Goal: Transaction & Acquisition: Purchase product/service

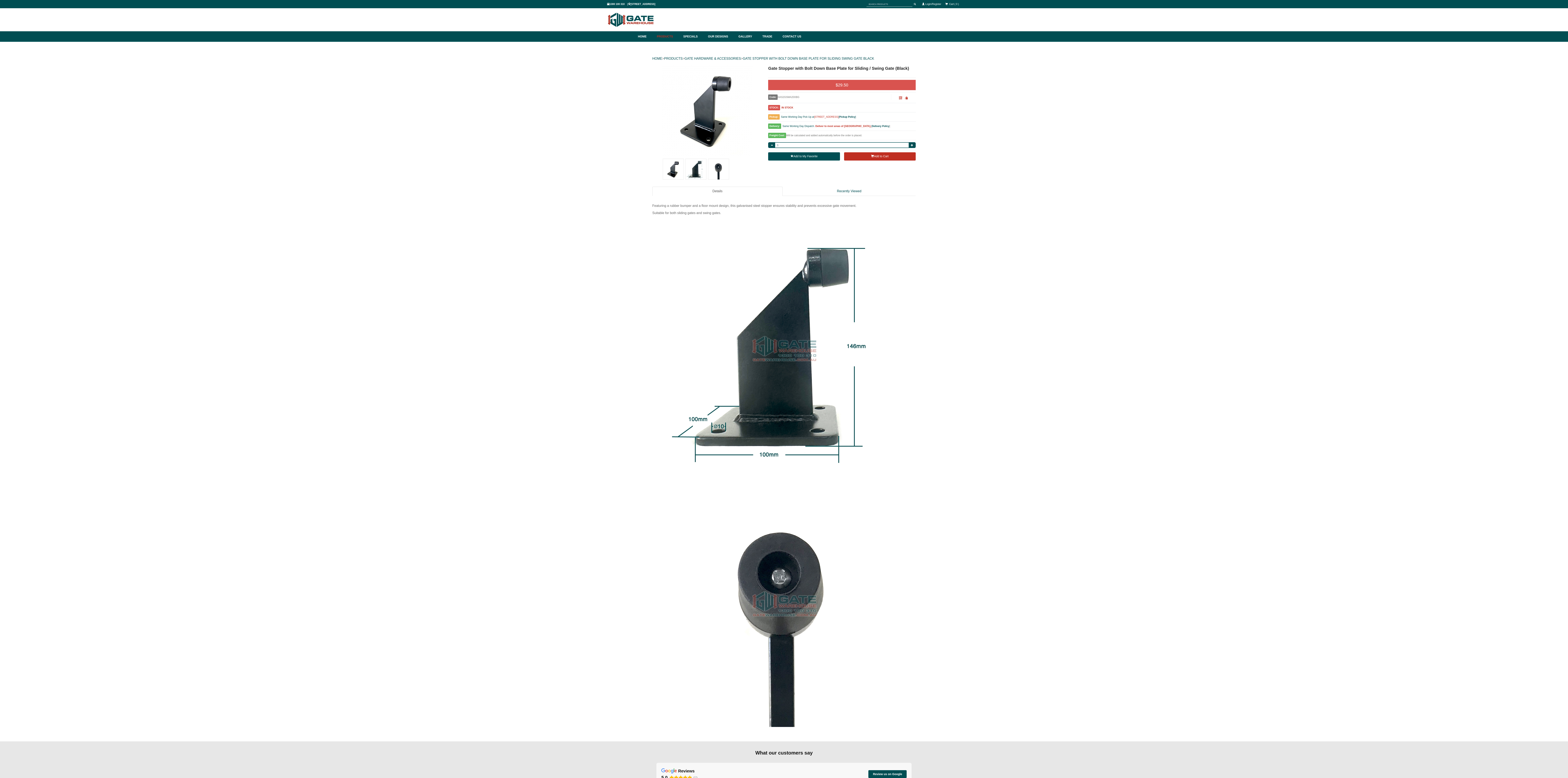
click at [734, 99] on img at bounding box center [707, 110] width 91 height 91
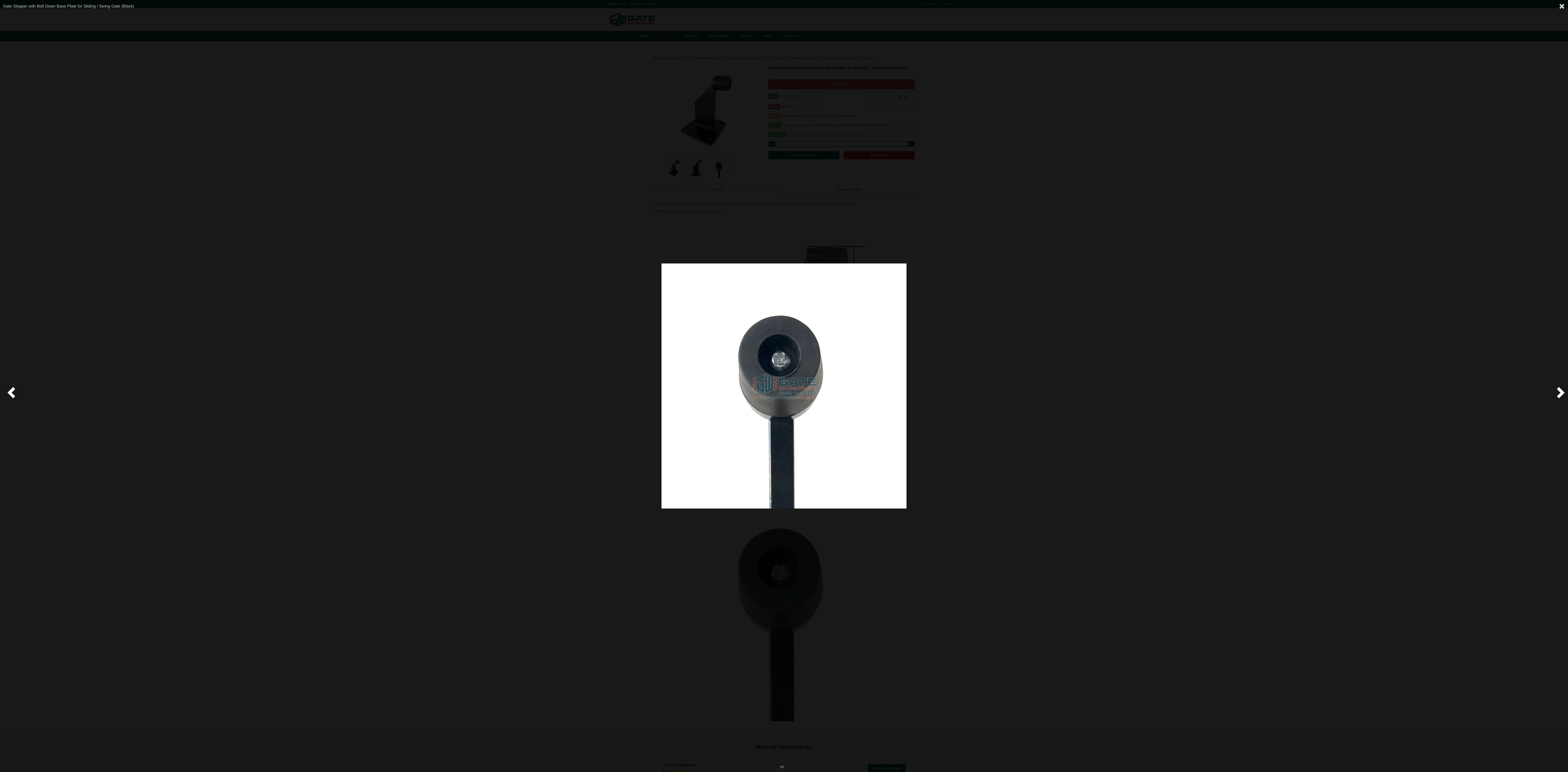
click at [1556, 390] on span at bounding box center [1560, 392] width 12 height 12
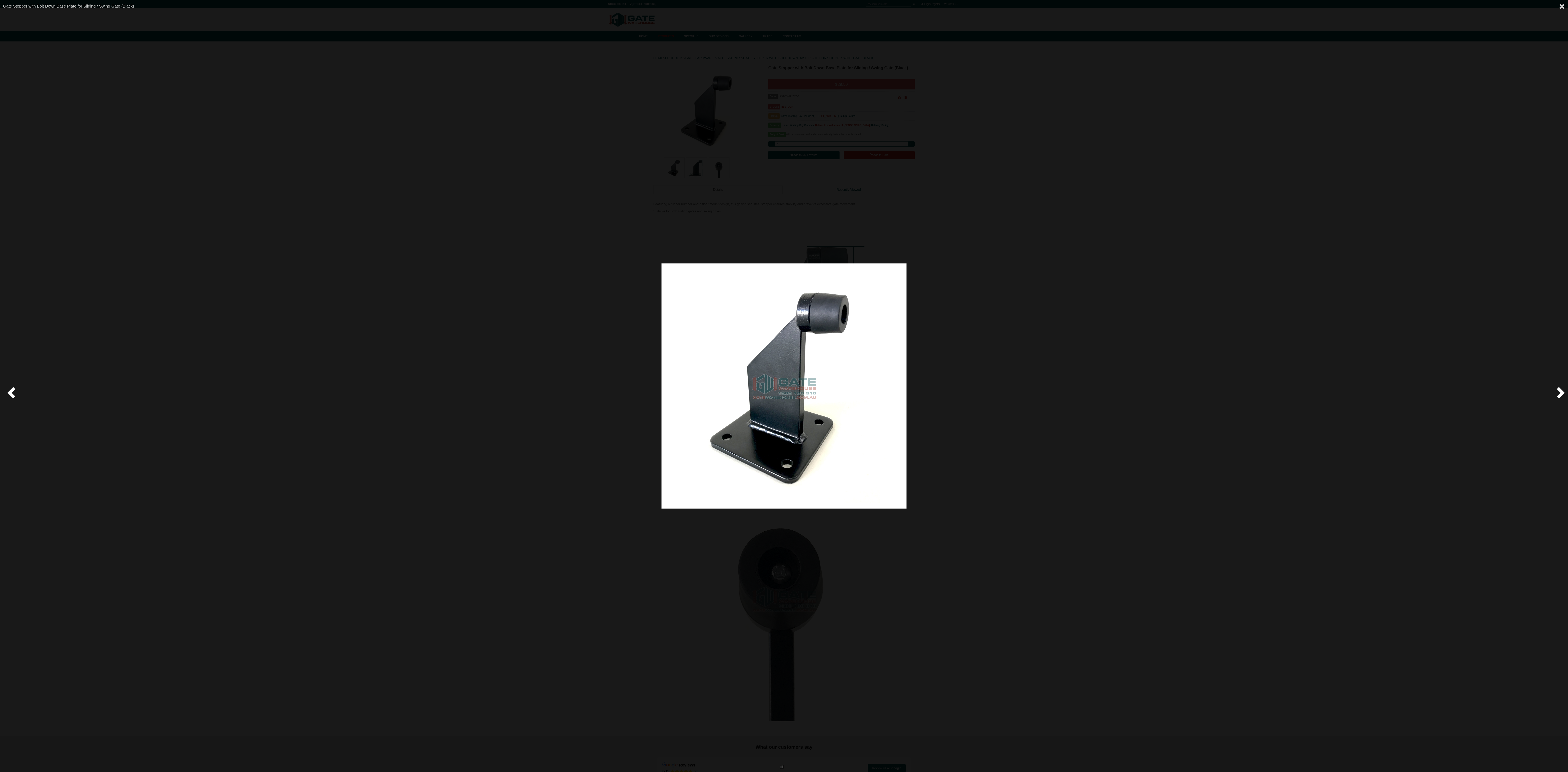
click at [1556, 390] on span at bounding box center [1560, 392] width 12 height 12
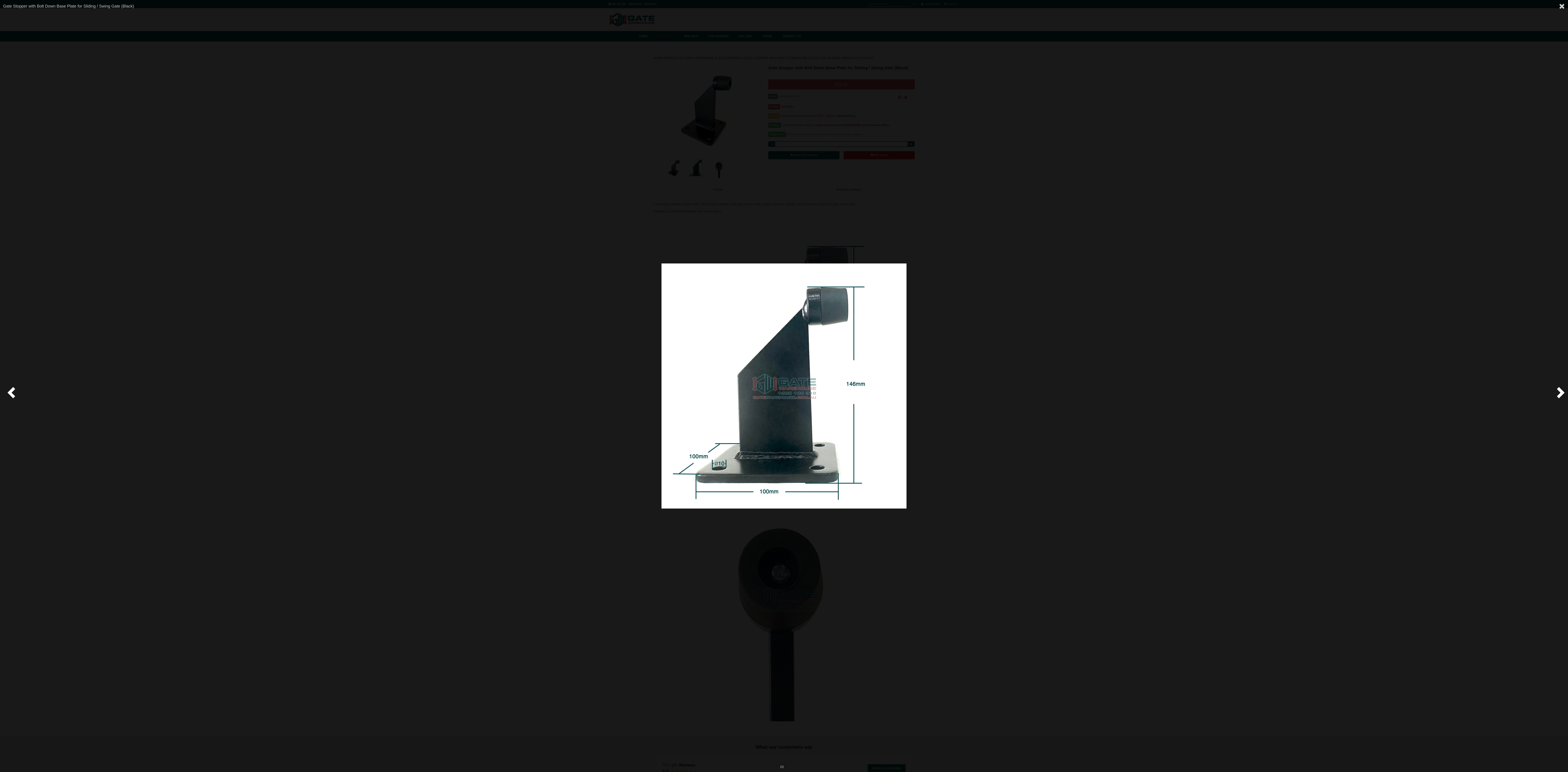
click at [1556, 390] on span at bounding box center [1560, 392] width 12 height 12
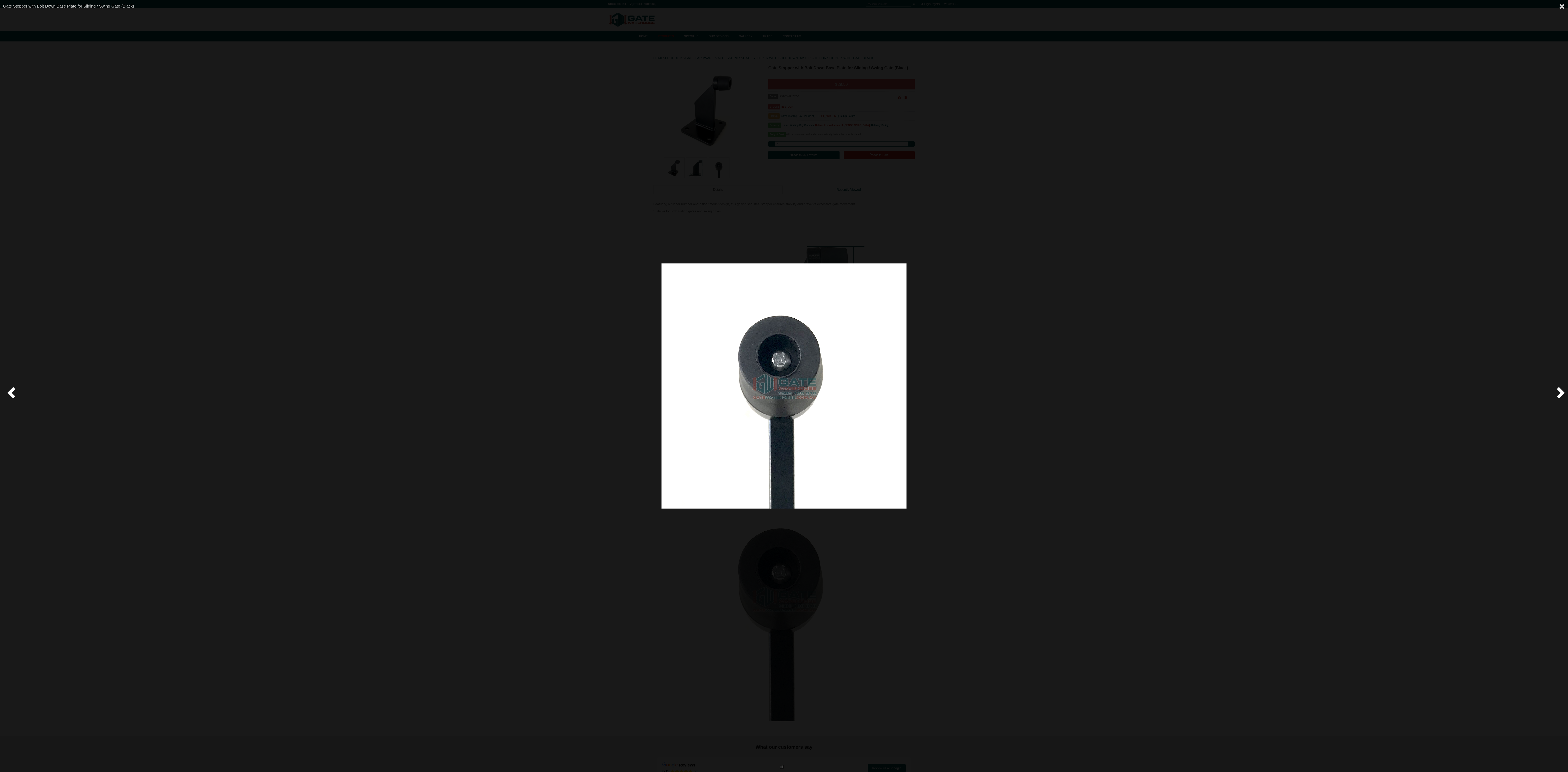
click at [1556, 390] on span at bounding box center [1560, 392] width 12 height 12
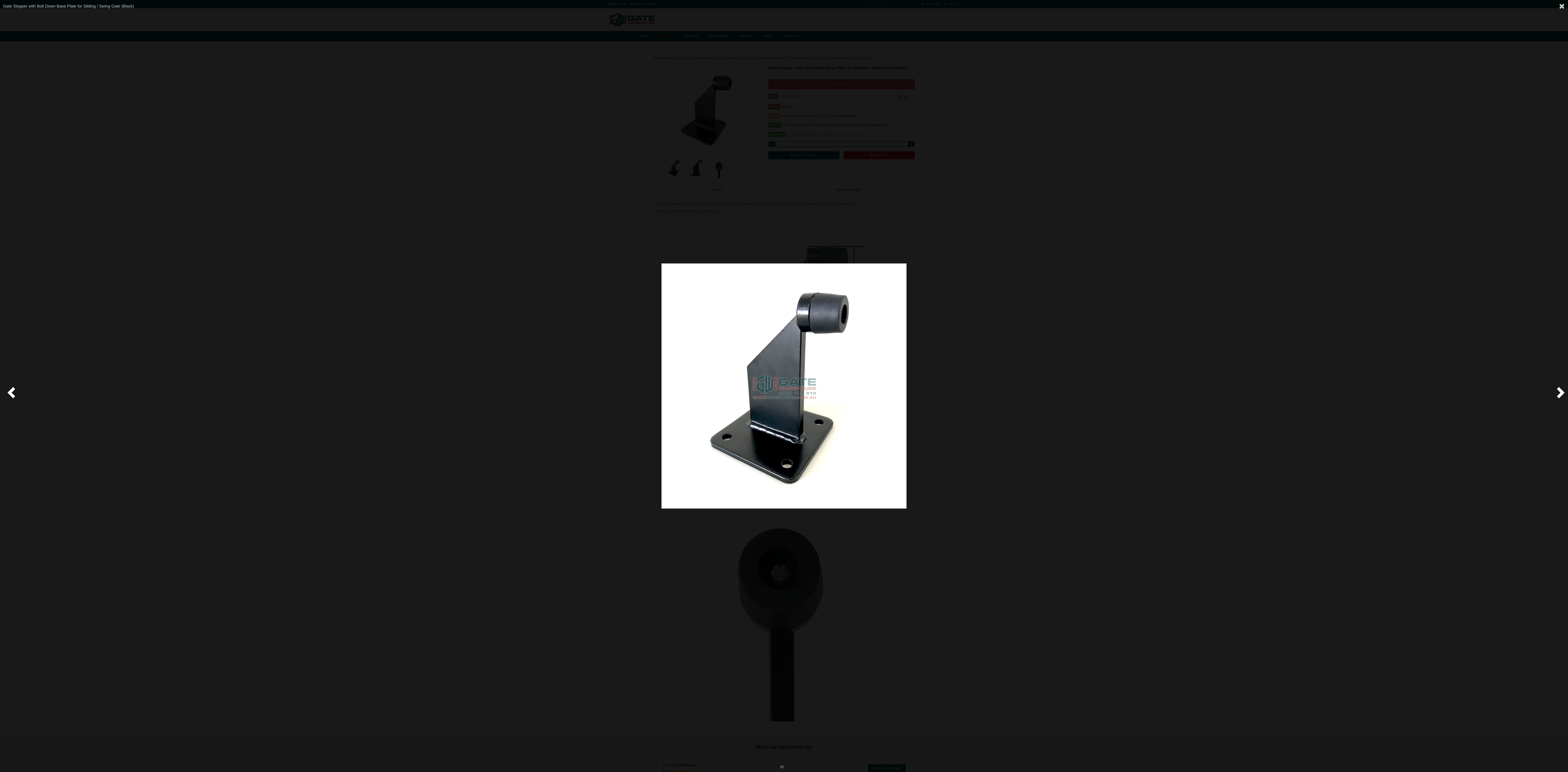
click at [1556, 390] on span at bounding box center [1560, 392] width 12 height 12
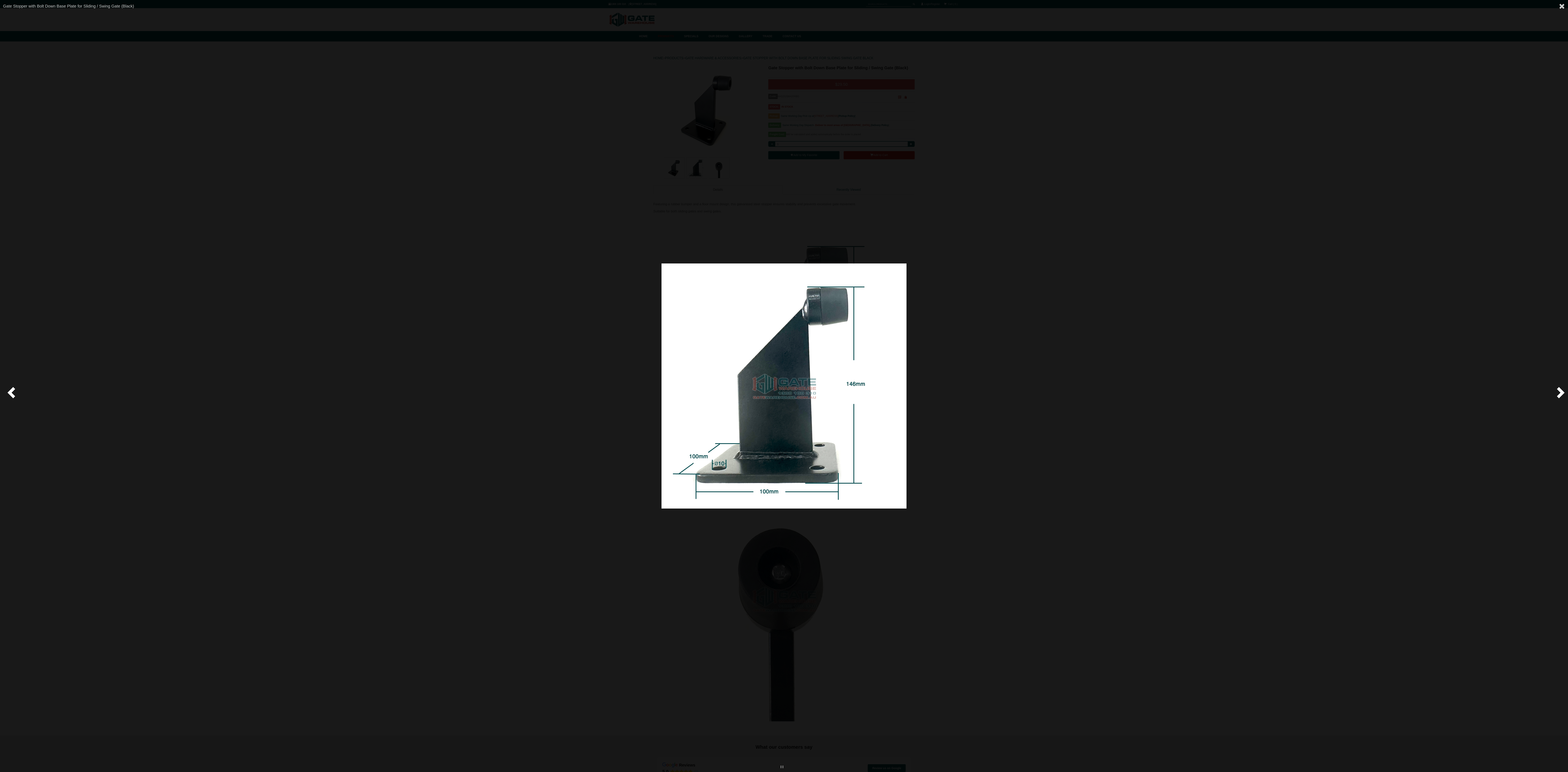
click at [1556, 390] on span at bounding box center [1560, 392] width 12 height 12
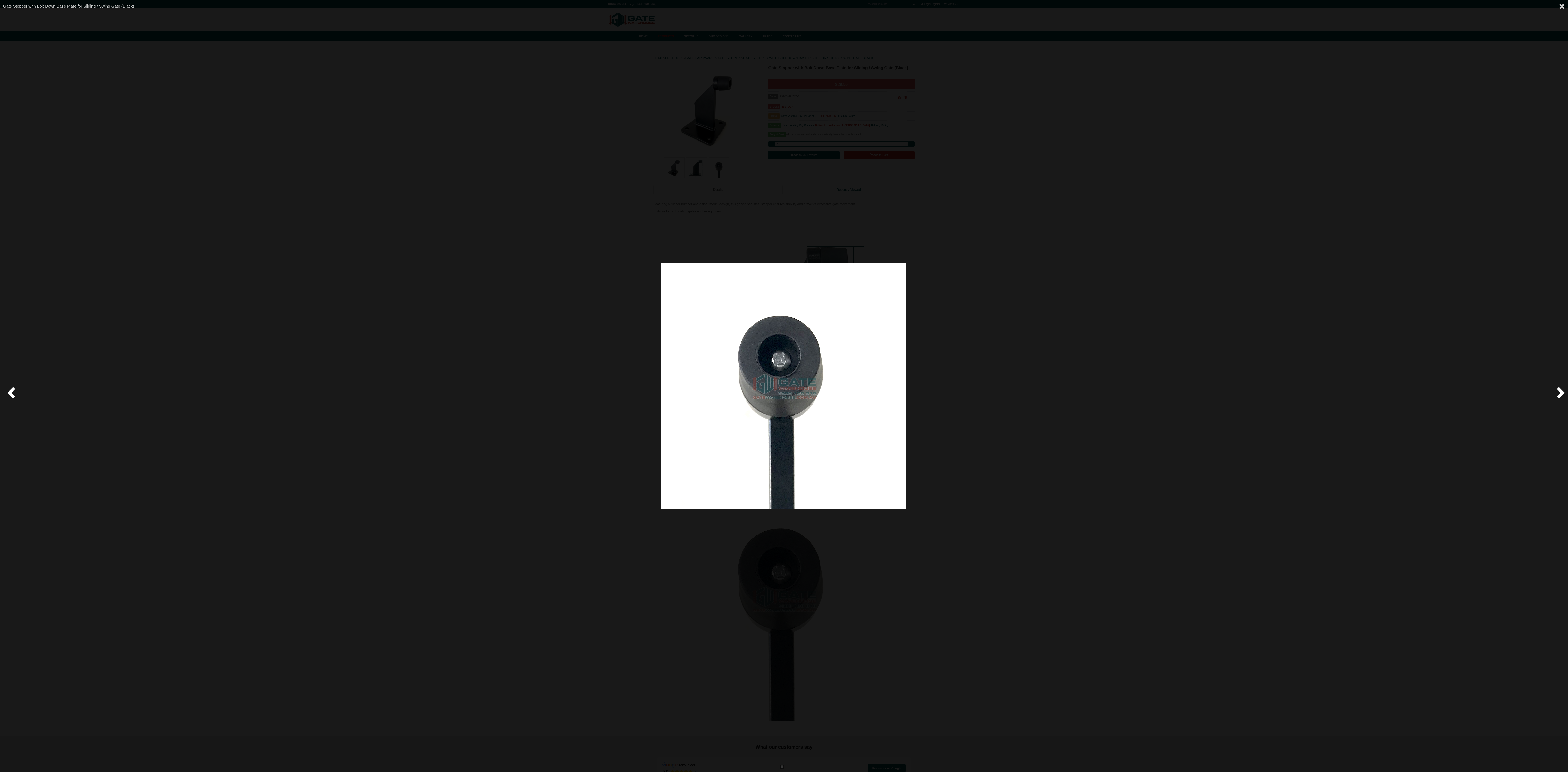
click at [1556, 390] on span at bounding box center [1560, 392] width 12 height 12
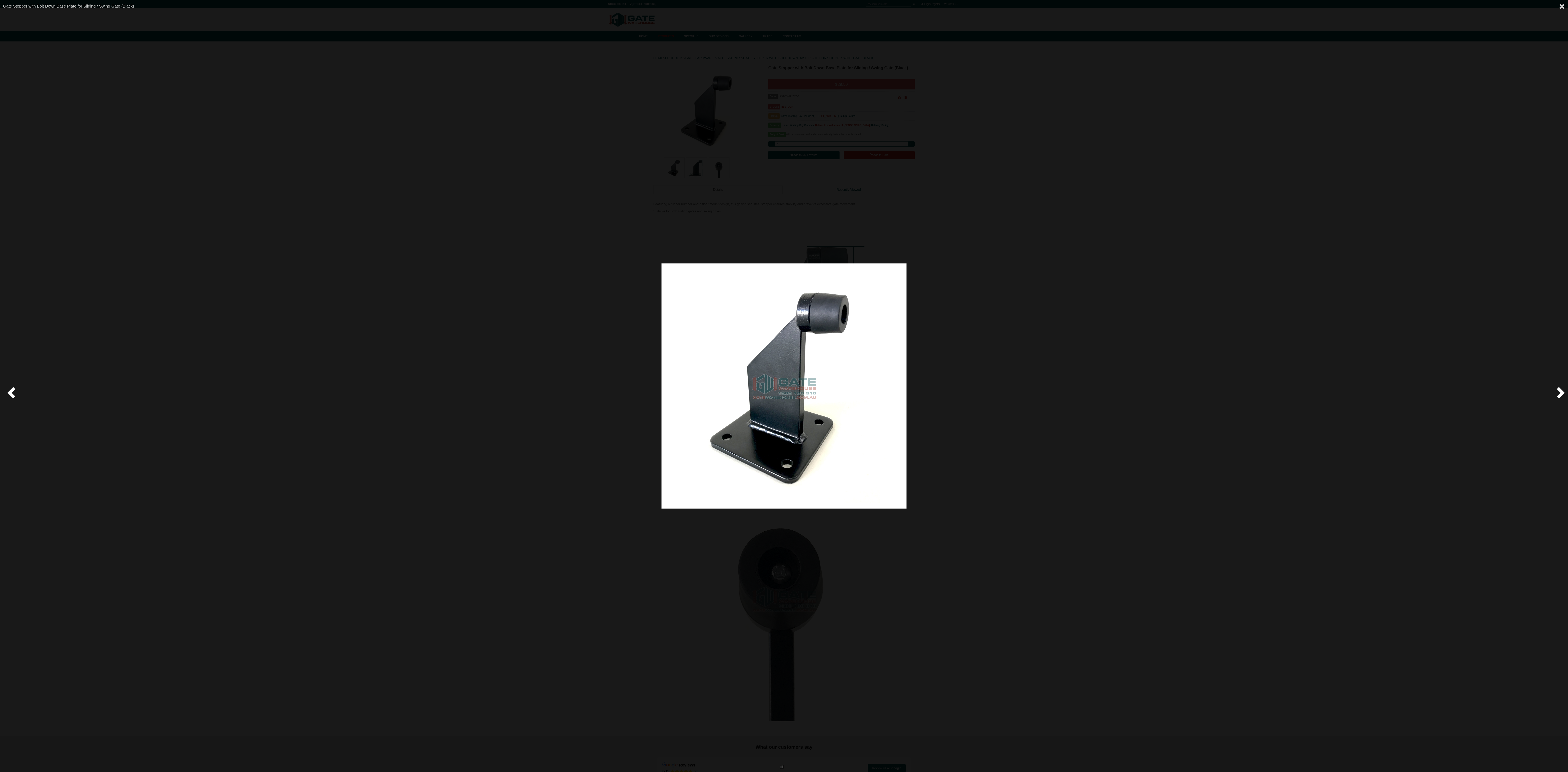
click at [1556, 390] on span at bounding box center [1560, 392] width 12 height 12
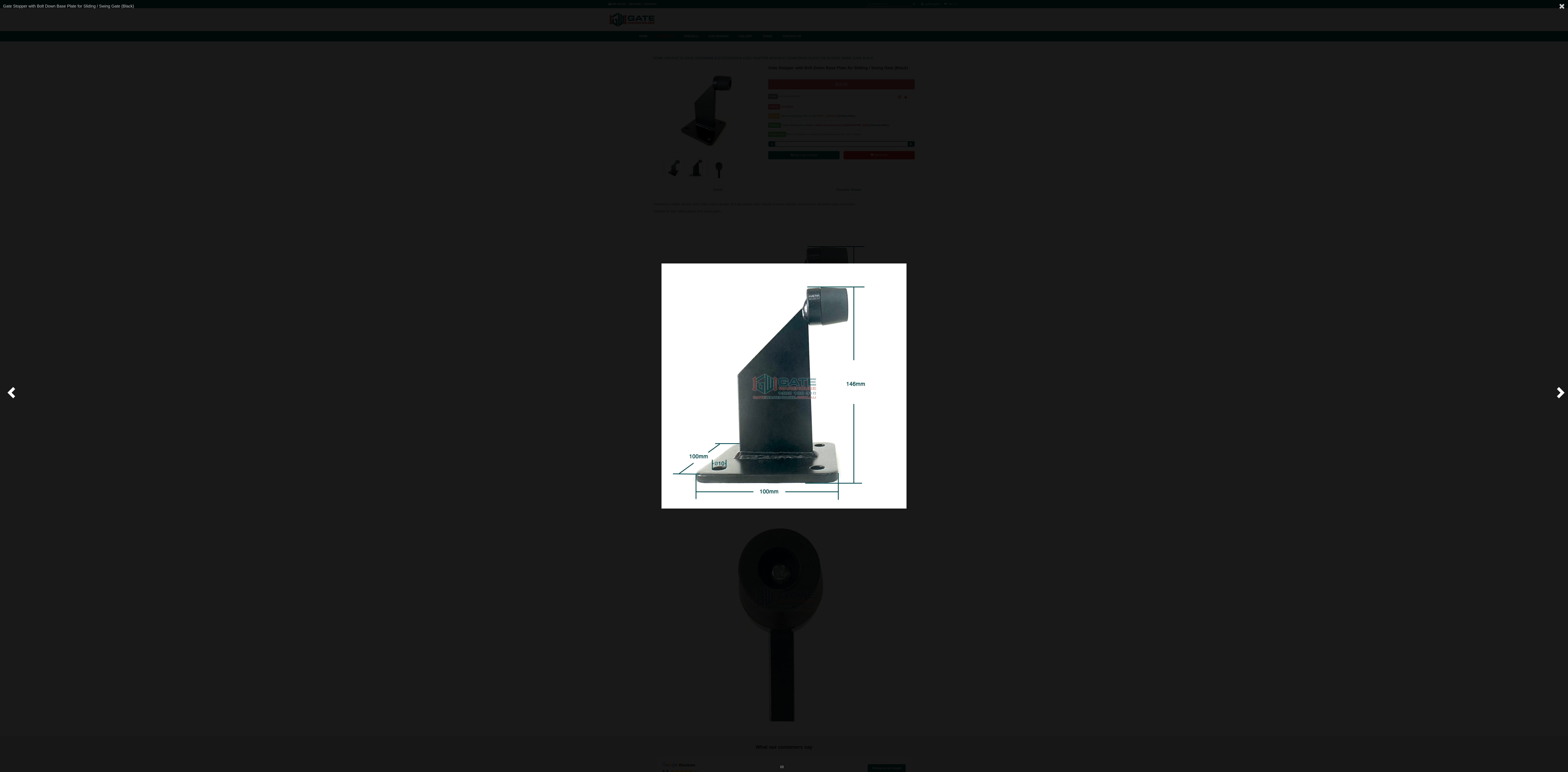
click at [1556, 390] on span at bounding box center [1560, 392] width 12 height 12
